Goal: Task Accomplishment & Management: Use online tool/utility

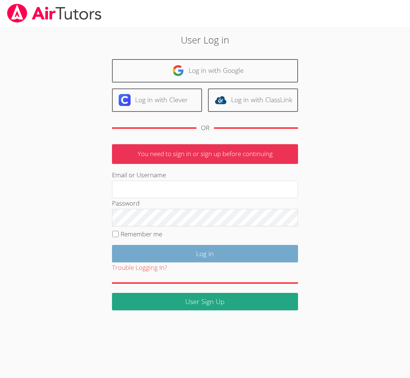
type input "[EMAIL_ADDRESS][DOMAIN_NAME]"
click at [203, 263] on input "Log in" at bounding box center [205, 253] width 186 height 17
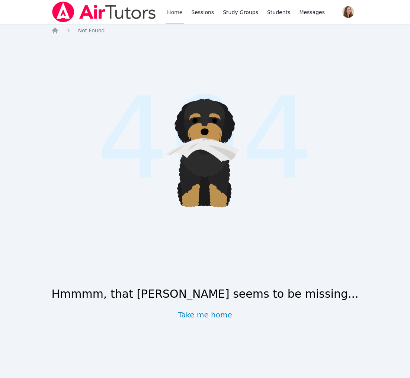
click at [184, 20] on link "Home" at bounding box center [175, 12] width 18 height 24
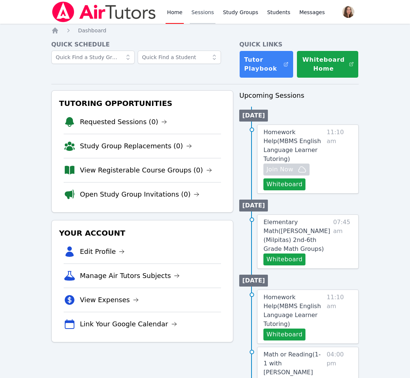
click at [215, 20] on link "Sessions" at bounding box center [203, 12] width 26 height 24
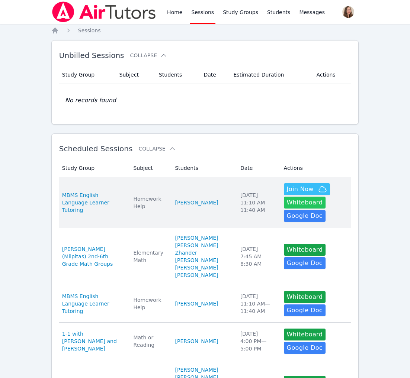
click at [284, 209] on button "Whiteboard" at bounding box center [305, 203] width 42 height 12
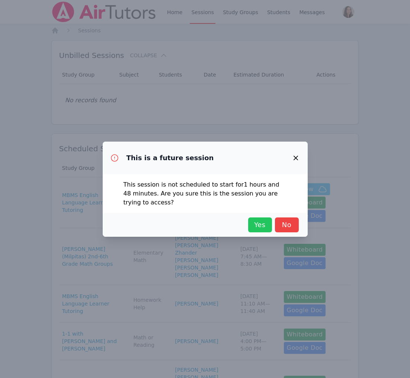
click at [252, 230] on span "Yes" at bounding box center [260, 225] width 16 height 10
